Goal: Communication & Community: Answer question/provide support

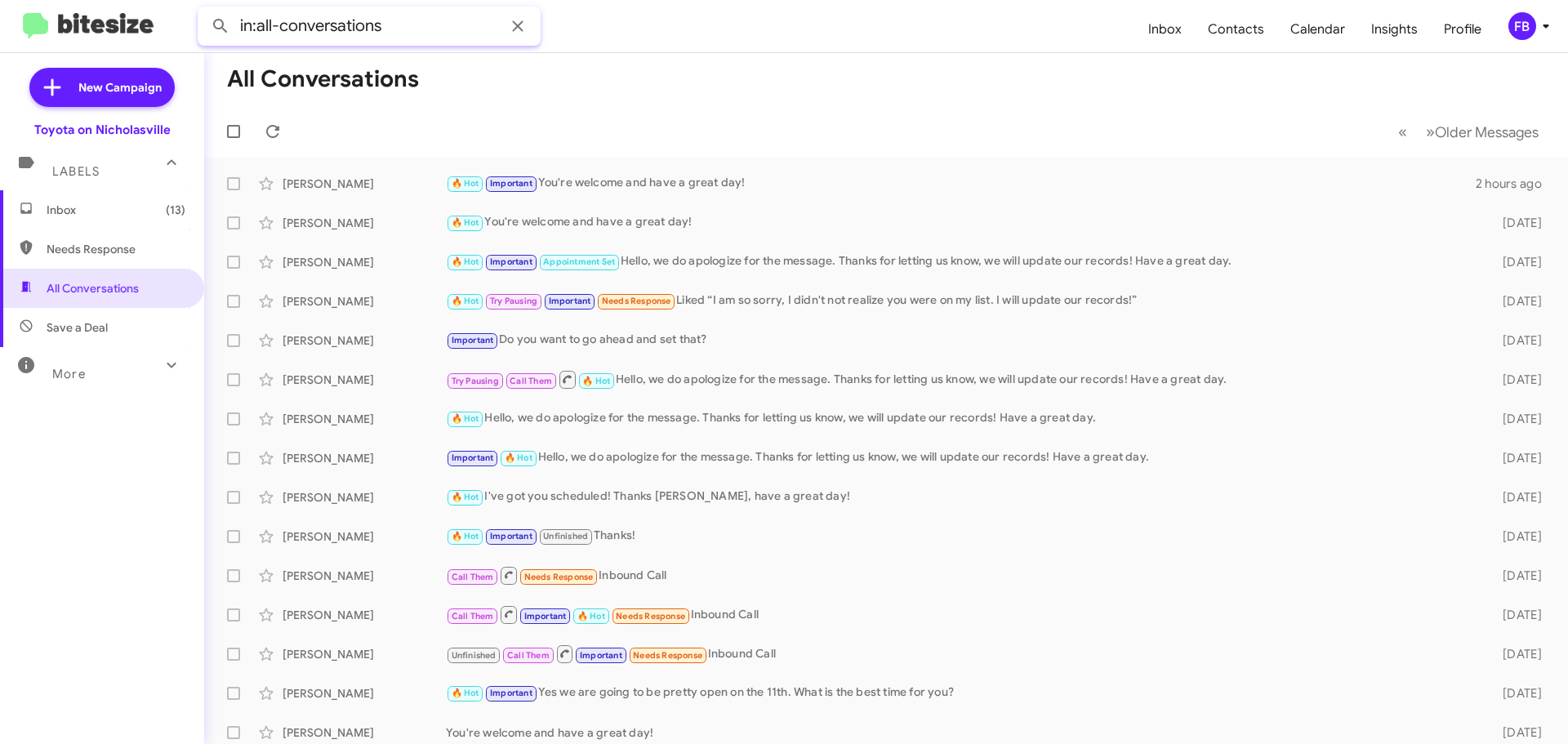
drag, startPoint x: 459, startPoint y: 29, endPoint x: 56, endPoint y: 25, distance: 403.0
click at [56, 25] on mat-toolbar "in:all-conversations Inbox Contacts Calendar Insights Profile FB" at bounding box center [784, 26] width 1568 height 52
click at [204, 10] on button at bounding box center [220, 26] width 32 height 32
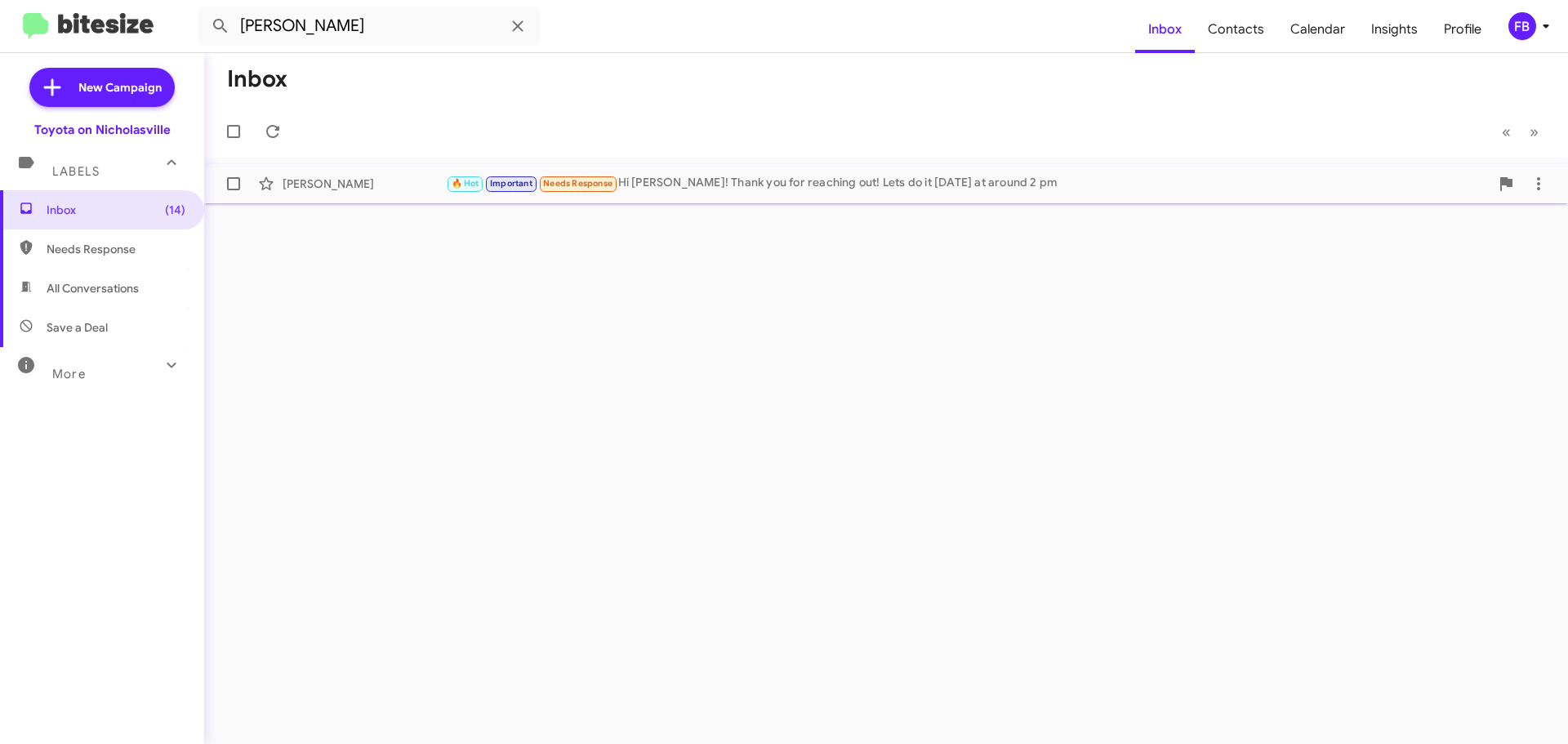
click at [815, 180] on div "🔥 Hot Important Needs Response Hi [PERSON_NAME]! Thank you for reaching out! Le…" at bounding box center [967, 183] width 1044 height 19
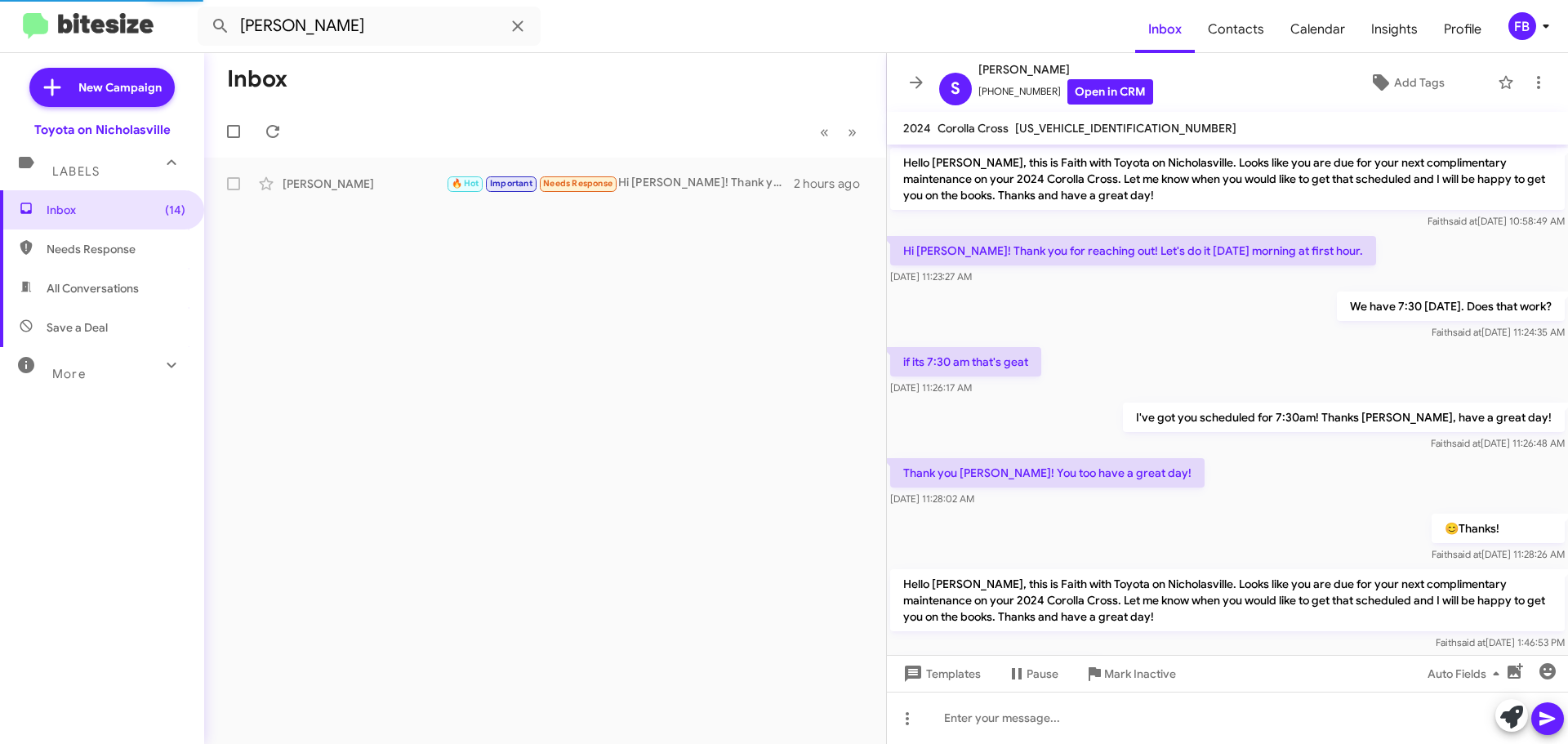
scroll to position [525, 0]
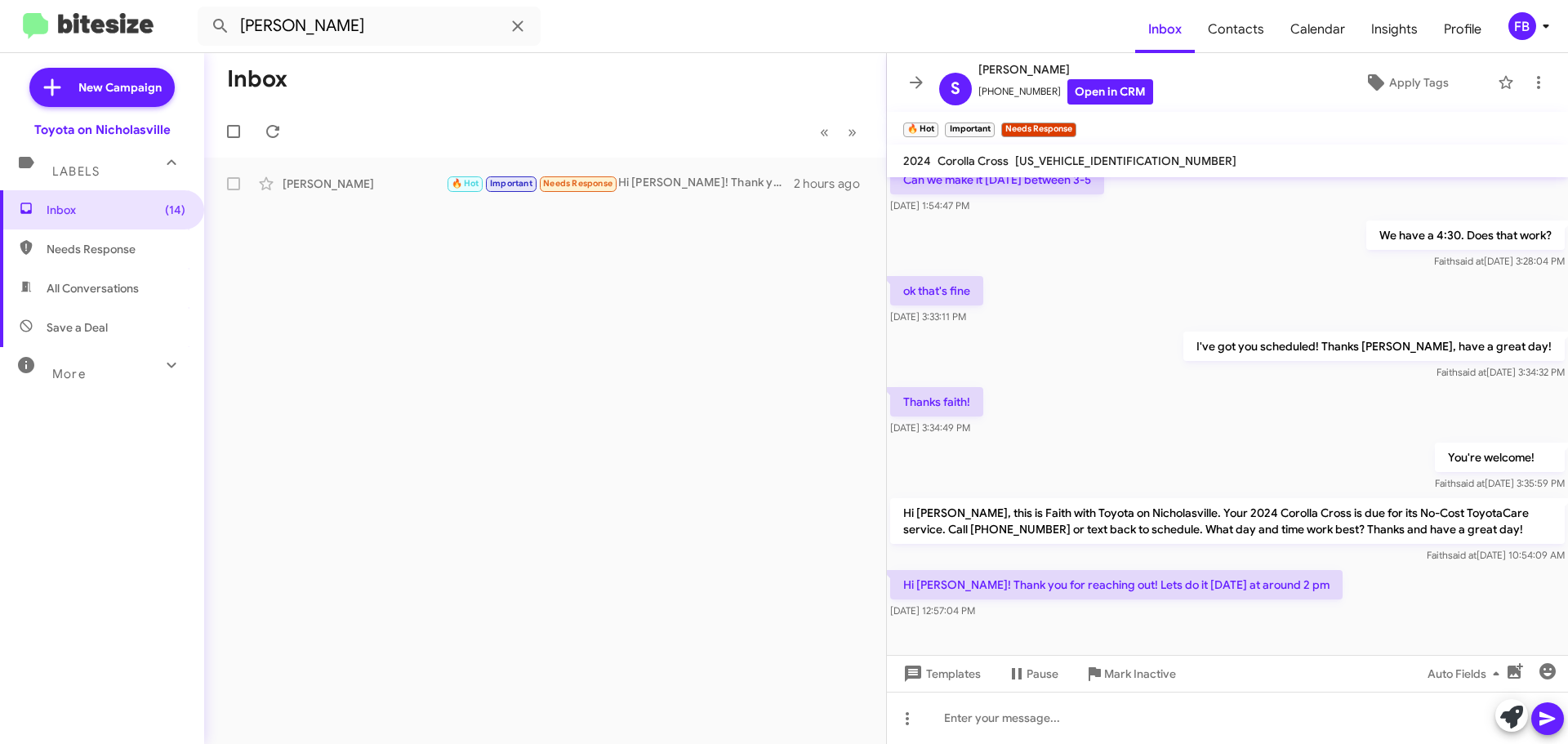
click at [1046, 153] on div "[US_VEHICLE_IDENTIFICATION_NUMBER]" at bounding box center [1125, 161] width 227 height 20
click at [1046, 154] on div "[US_VEHICLE_IDENTIFICATION_NUMBER]" at bounding box center [1125, 161] width 227 height 20
copy span "[US_VEHICLE_IDENTIFICATION_NUMBER]"
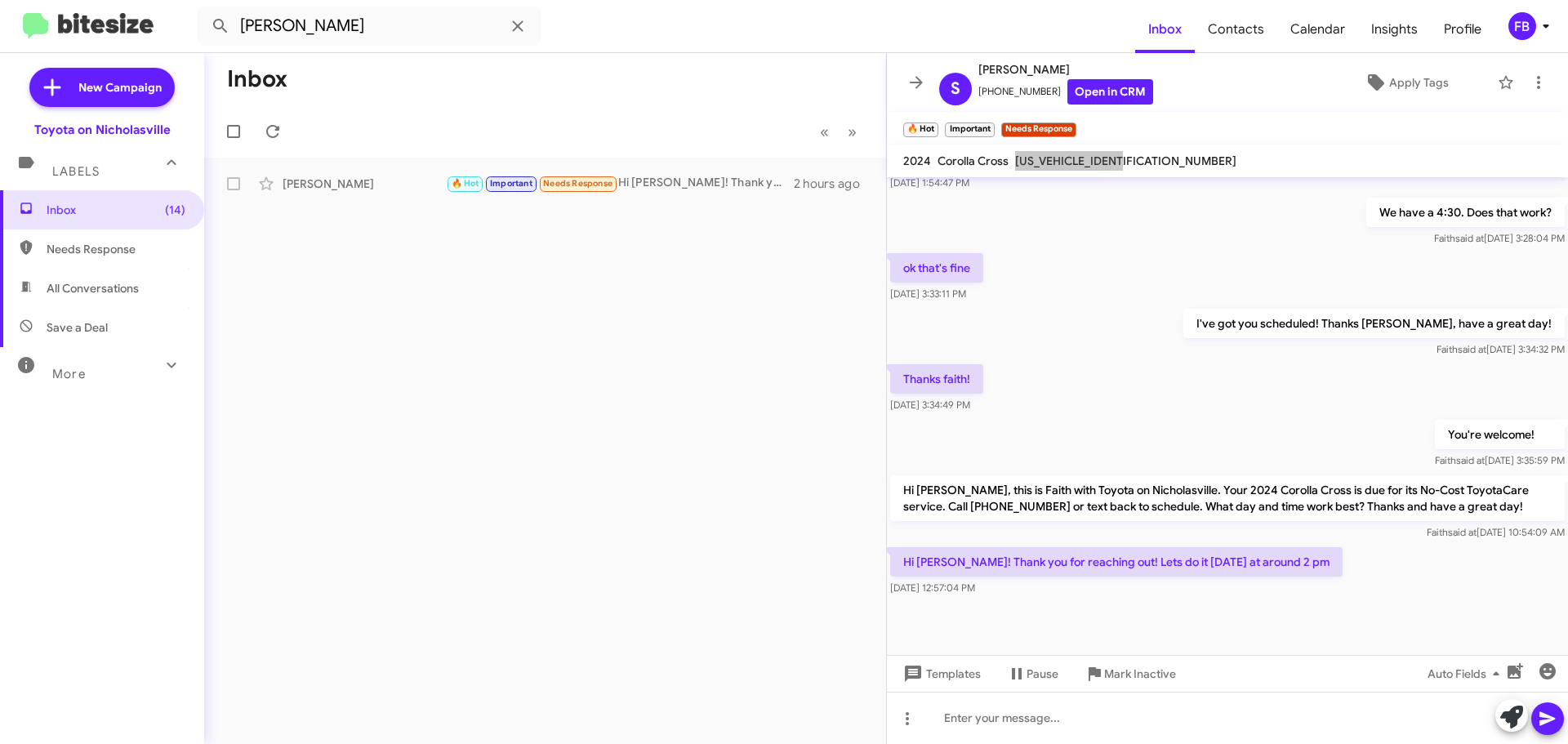
scroll to position [558, 0]
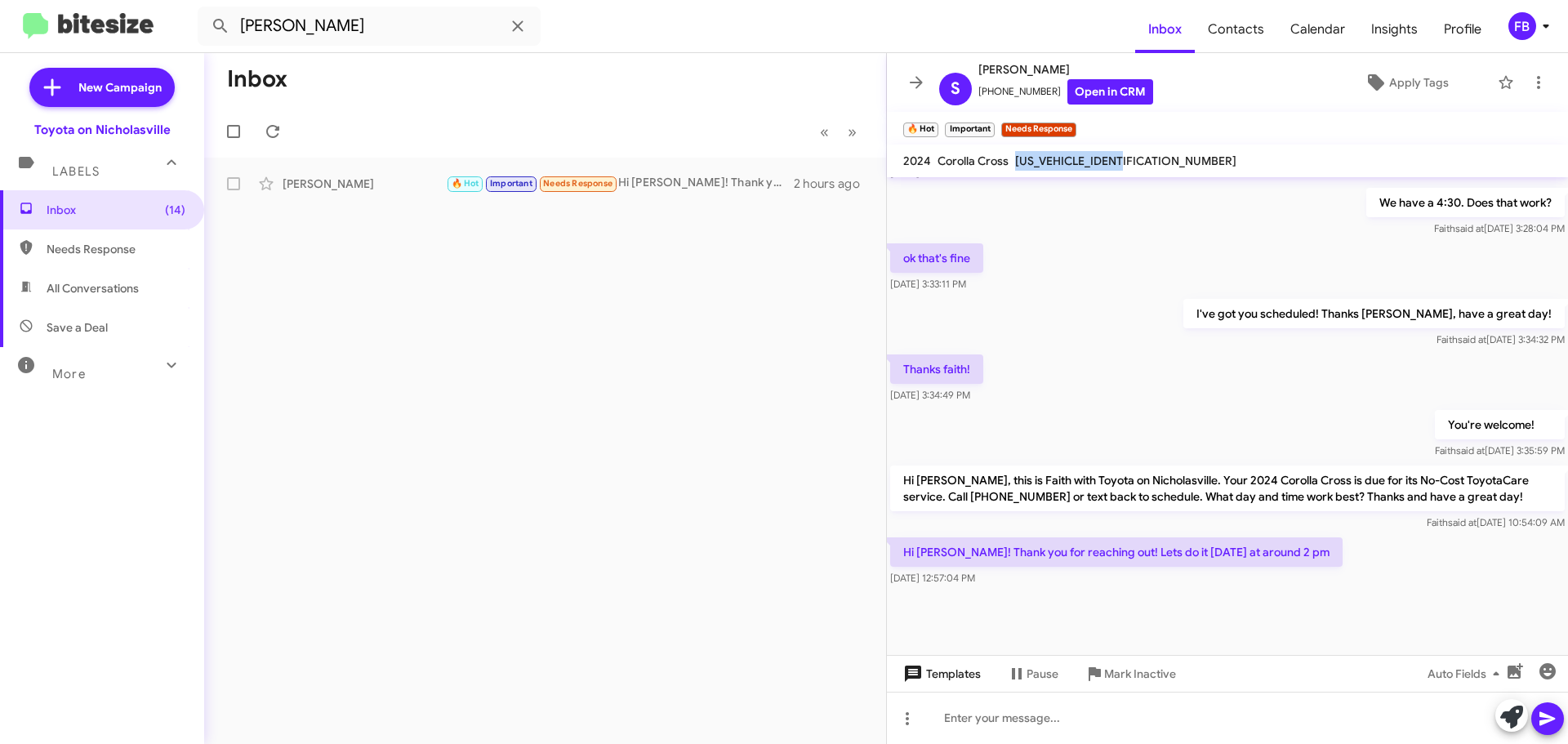
click at [948, 678] on span "Templates" at bounding box center [940, 674] width 81 height 30
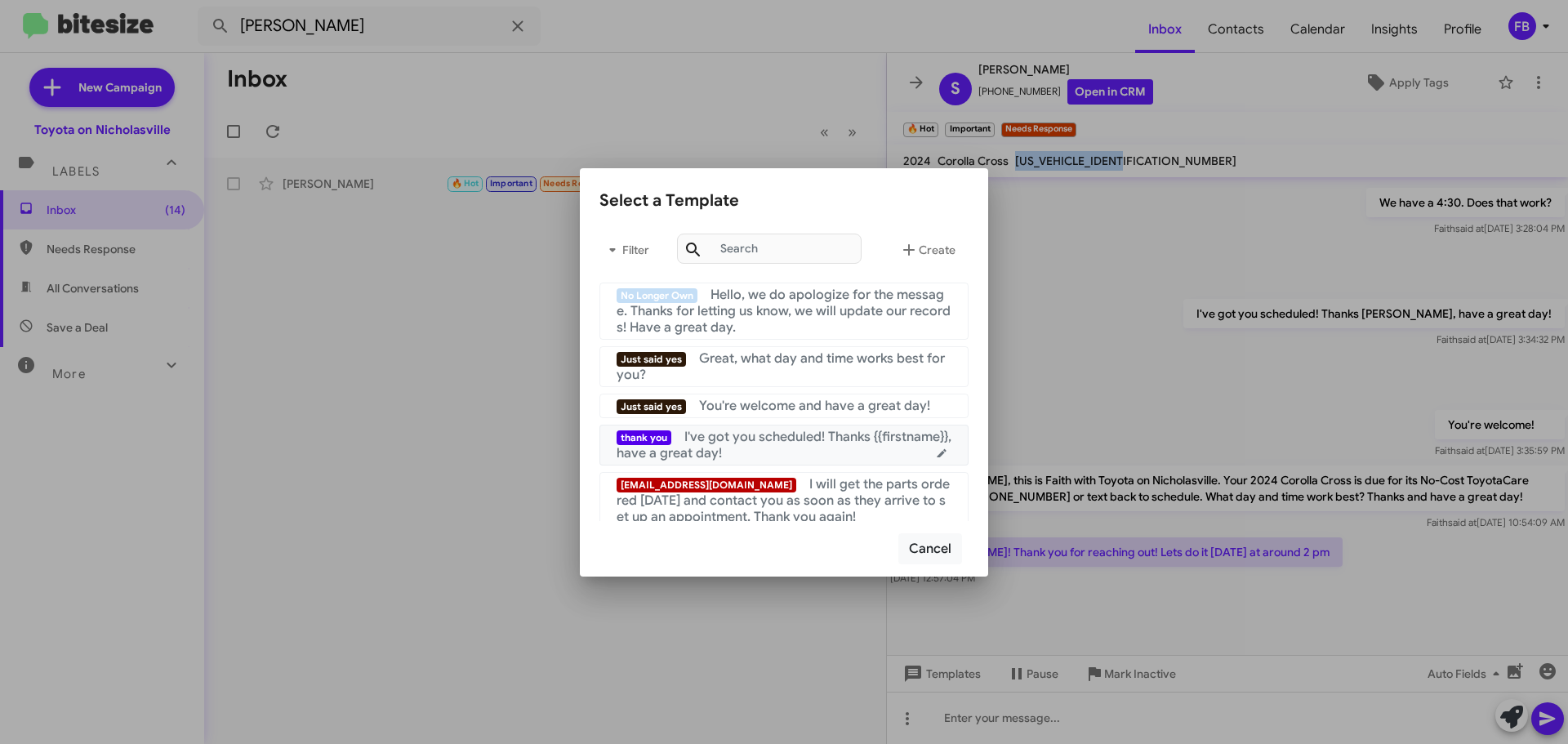
click at [830, 436] on span "I've got you scheduled! Thanks {{firstname}}, have a great day!" at bounding box center [784, 445] width 334 height 32
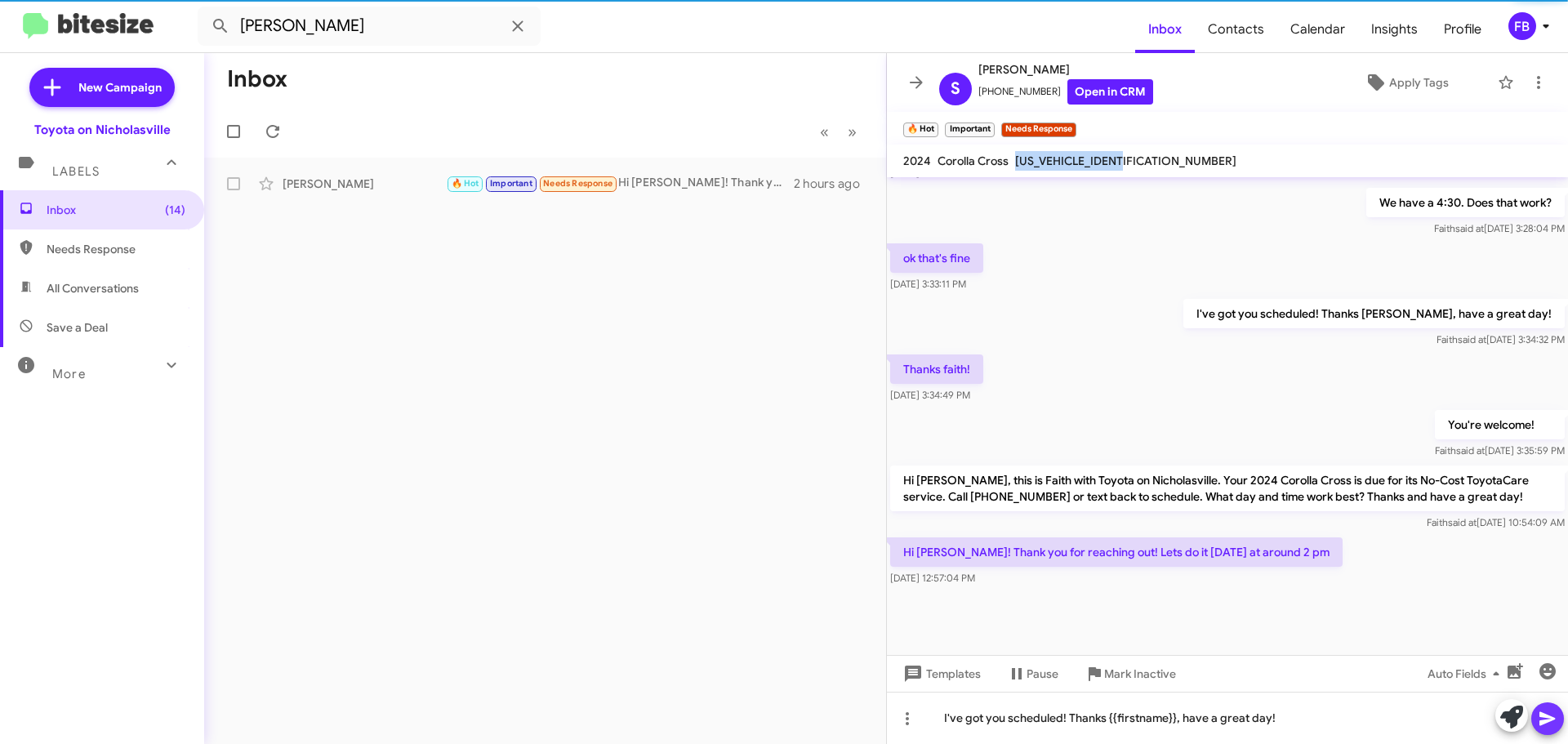
click at [1538, 717] on icon at bounding box center [1547, 719] width 20 height 20
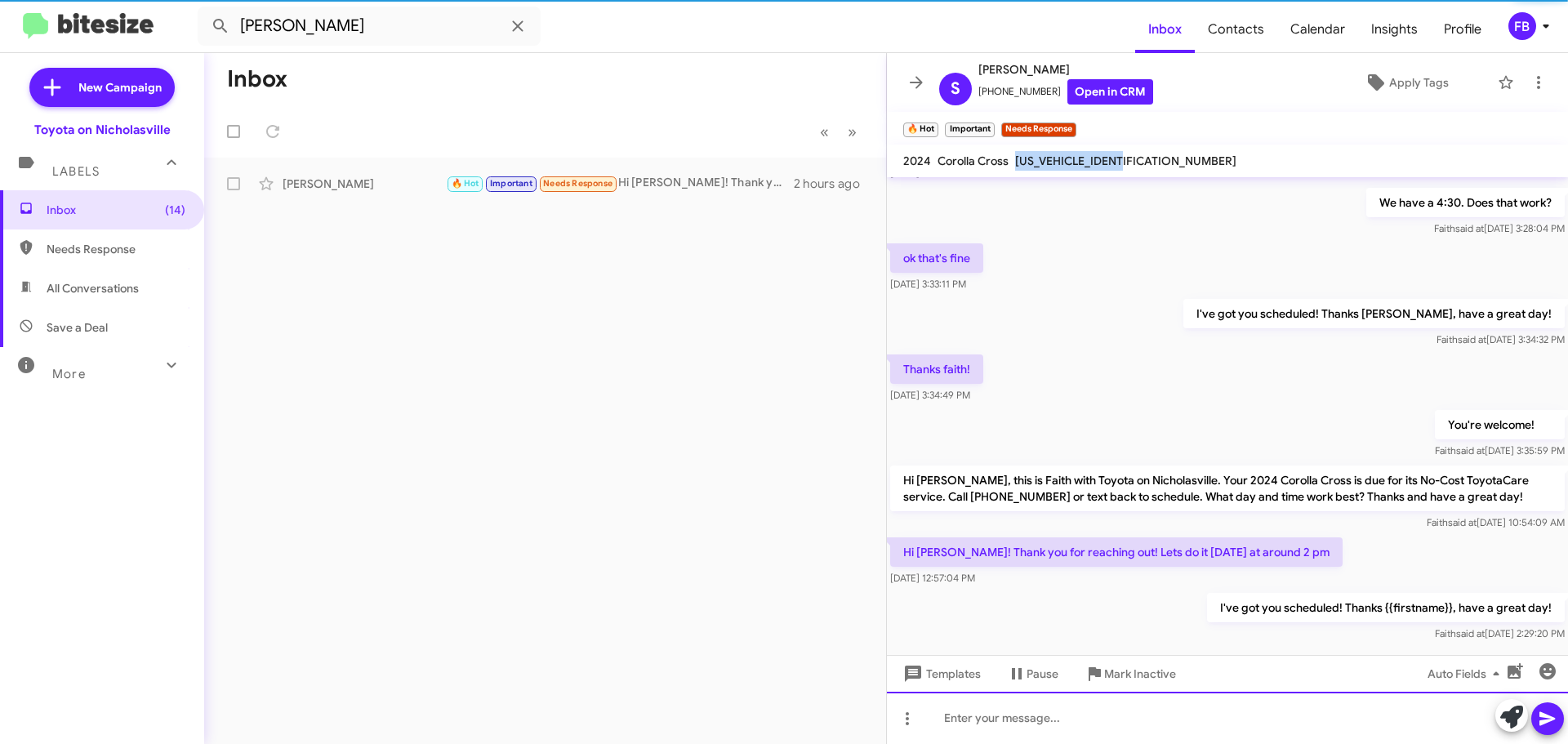
scroll to position [0, 0]
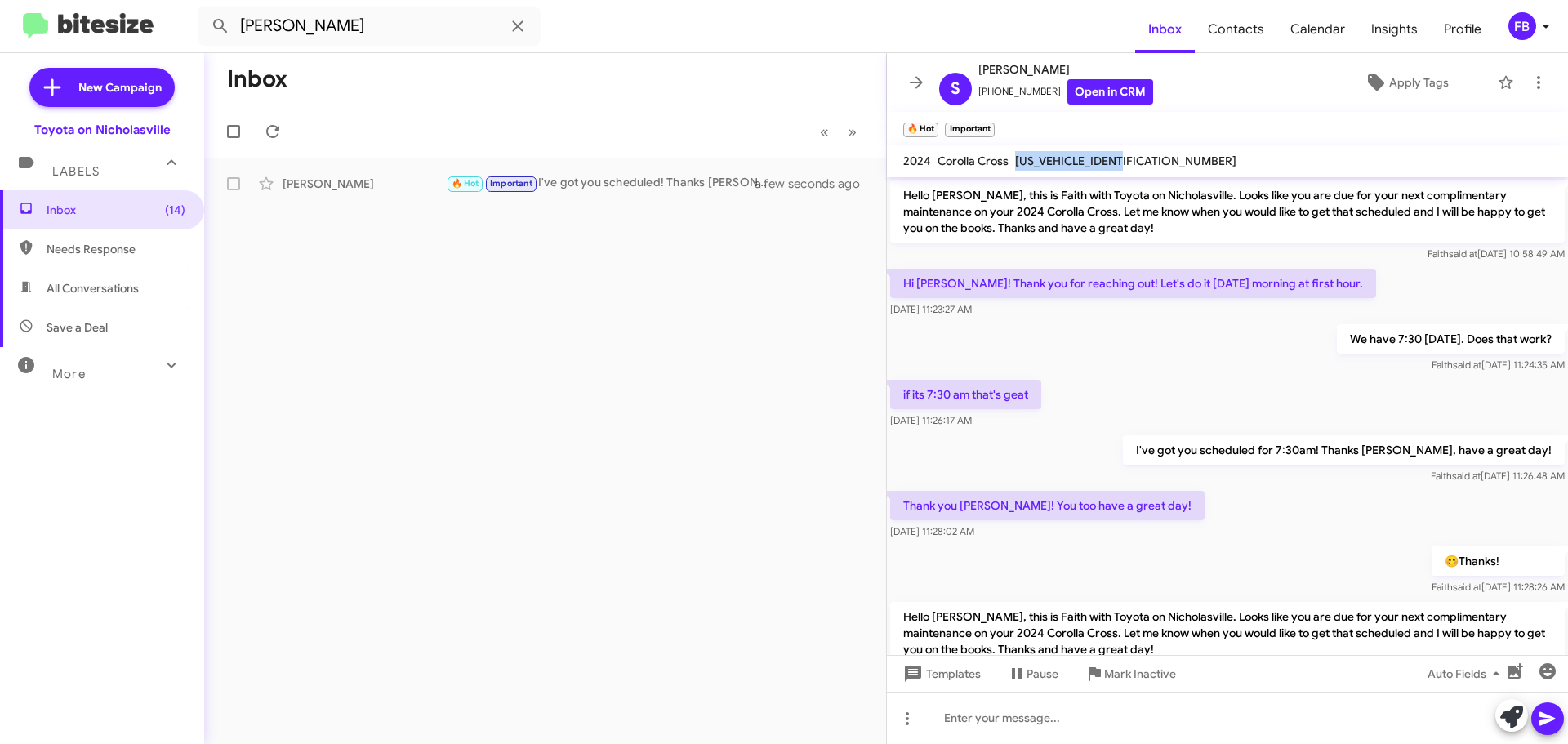
click at [124, 289] on span "All Conversations" at bounding box center [93, 289] width 93 height 16
type input "in:all-conversations"
